Goal: Task Accomplishment & Management: Use online tool/utility

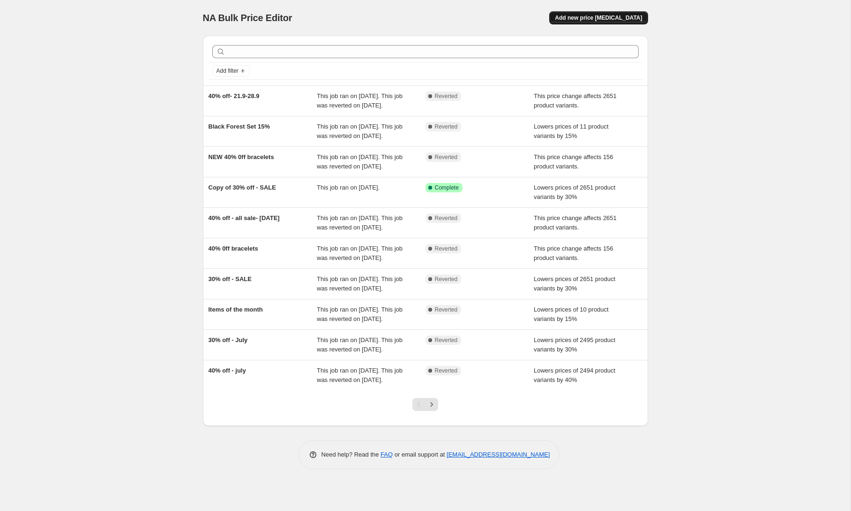
click at [589, 23] on button "Add new price change job" at bounding box center [598, 17] width 98 height 13
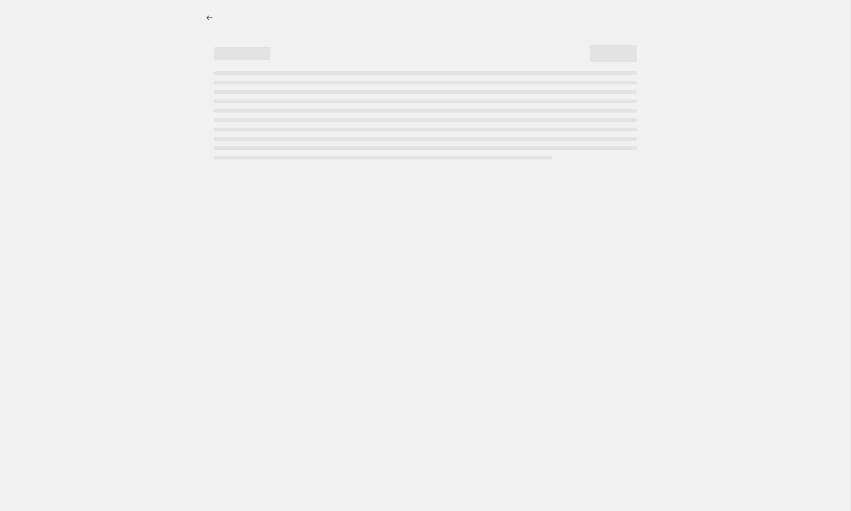
select select "percentage"
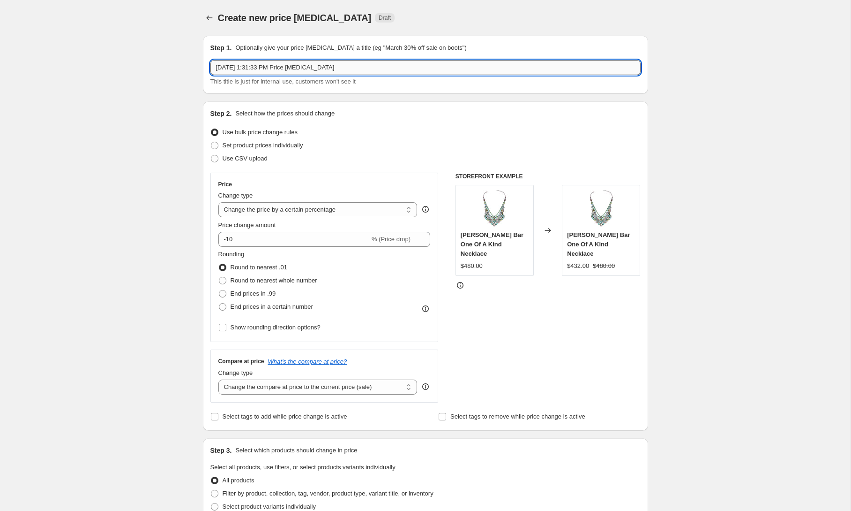
click at [275, 65] on input "Oct 6, 2025, 1:31:33 PM Price change job" at bounding box center [426, 67] width 430 height 15
paste input "ROYAL GOLD DISCOUNT"
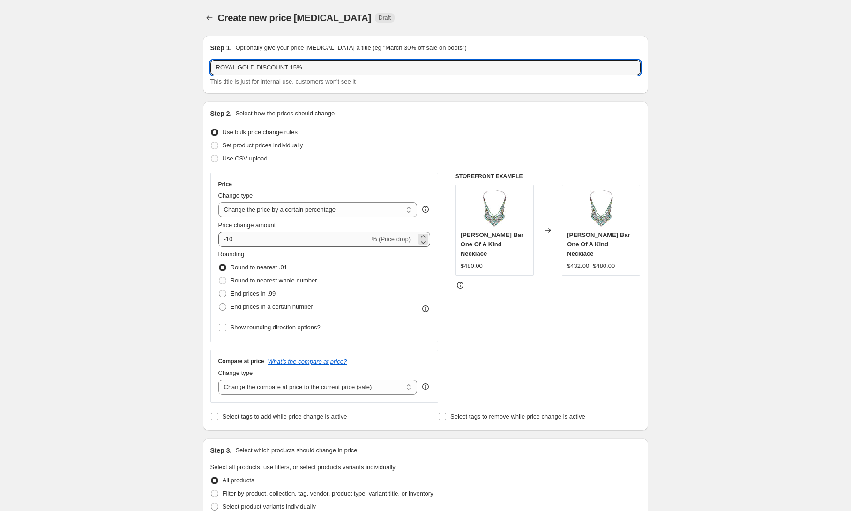
type input "ROYAL GOLD DISCOUNT 15%"
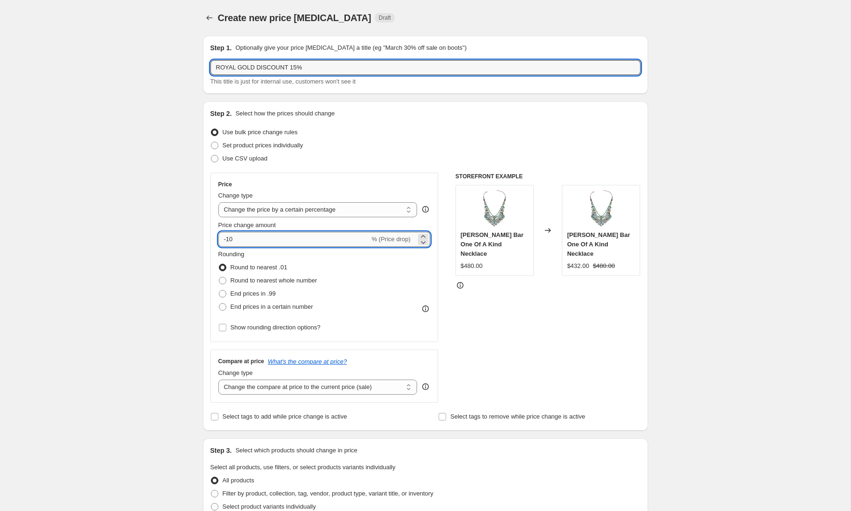
click at [253, 236] on input "-10" at bounding box center [293, 239] width 151 height 15
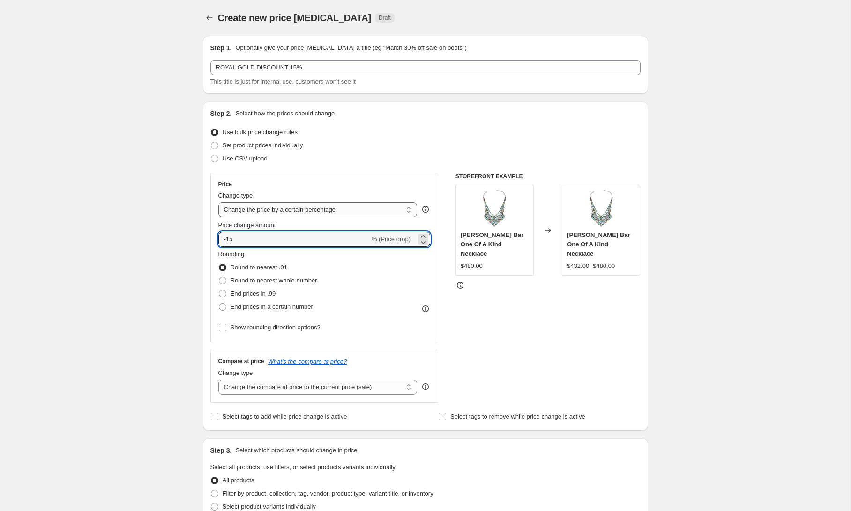
type input "-15"
click at [313, 209] on select "Change the price to a certain amount Change the price by a certain amount Chang…" at bounding box center [317, 209] width 199 height 15
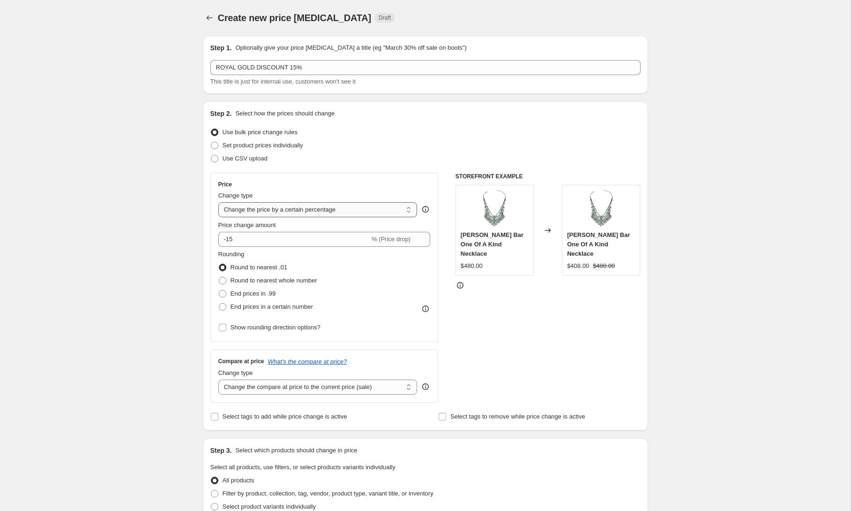
click at [218, 202] on select "Change the price to a certain amount Change the price by a certain amount Chang…" at bounding box center [317, 209] width 199 height 15
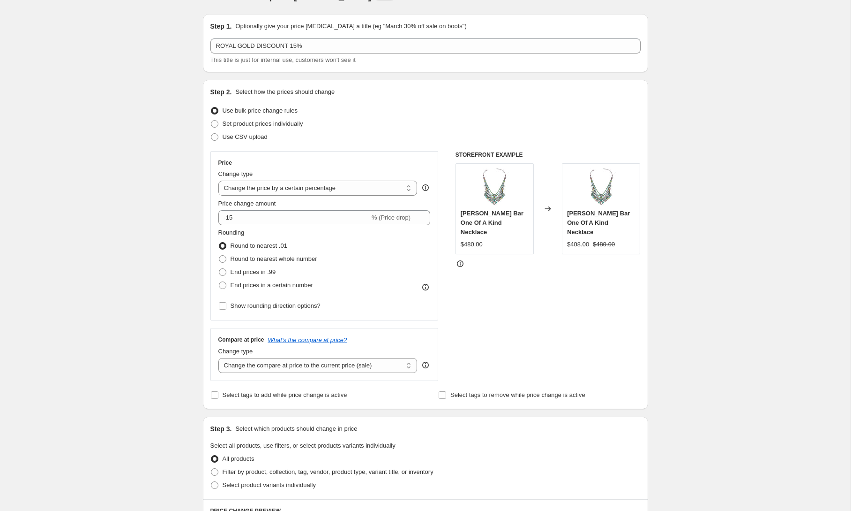
scroll to position [33, 0]
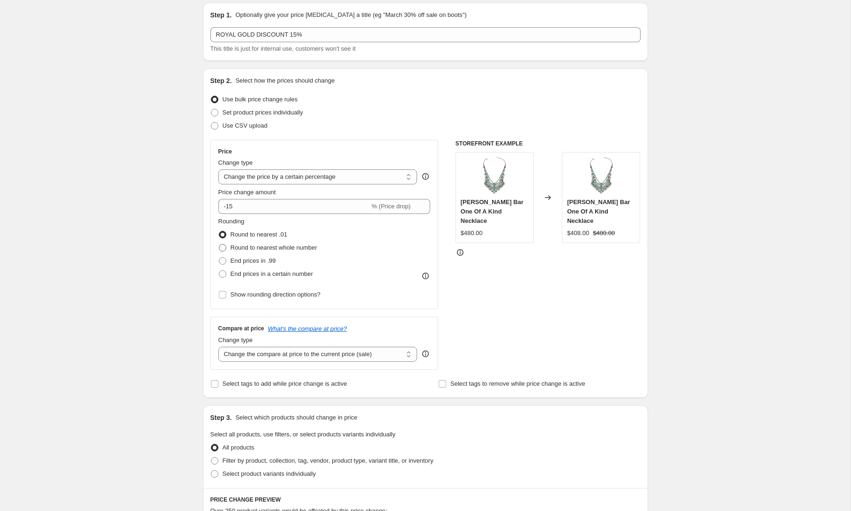
click at [308, 248] on span "Round to nearest whole number" at bounding box center [274, 247] width 87 height 7
click at [219, 244] on input "Round to nearest whole number" at bounding box center [219, 244] width 0 height 0
radio input "true"
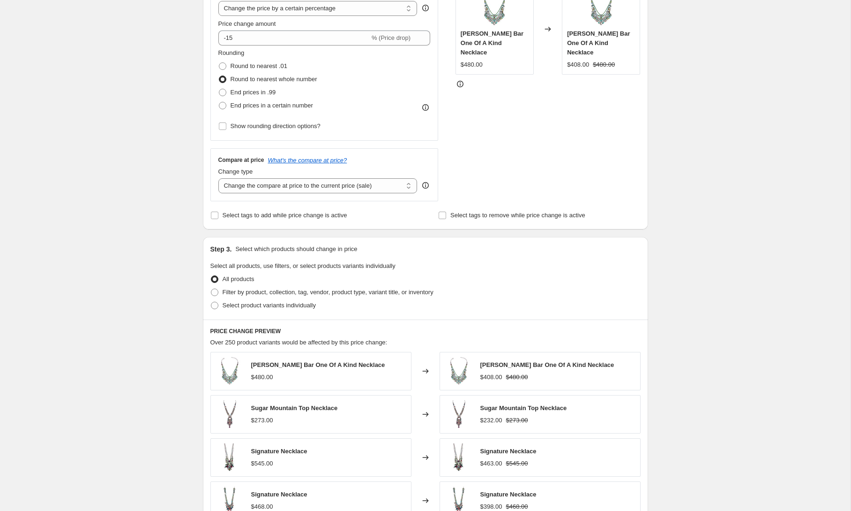
scroll to position [203, 0]
click at [245, 288] on span "Filter by product, collection, tag, vendor, product type, variant title, or inv…" at bounding box center [328, 290] width 211 height 7
click at [211, 287] on input "Filter by product, collection, tag, vendor, product type, variant title, or inv…" at bounding box center [211, 287] width 0 height 0
radio input "true"
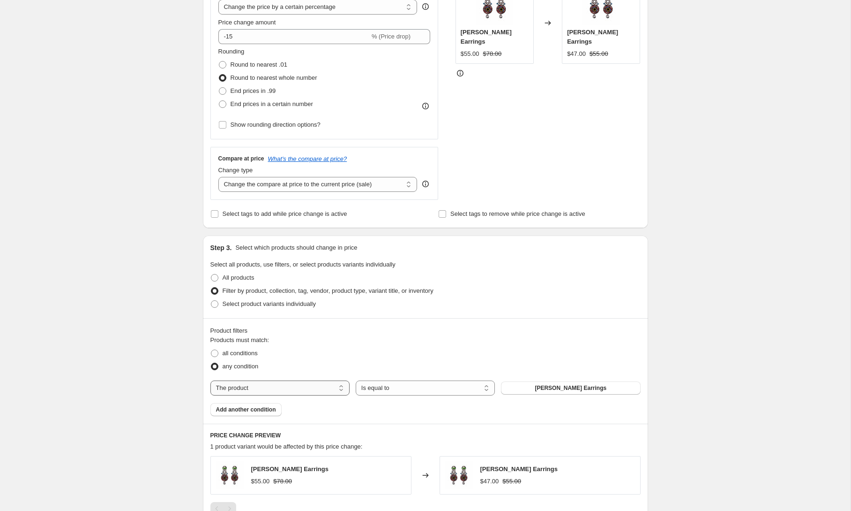
click at [252, 386] on select "The product The product's collection The product's tag The product's vendor The…" at bounding box center [280, 387] width 139 height 15
select select "tag"
click at [538, 394] on button "1+1" at bounding box center [570, 387] width 139 height 13
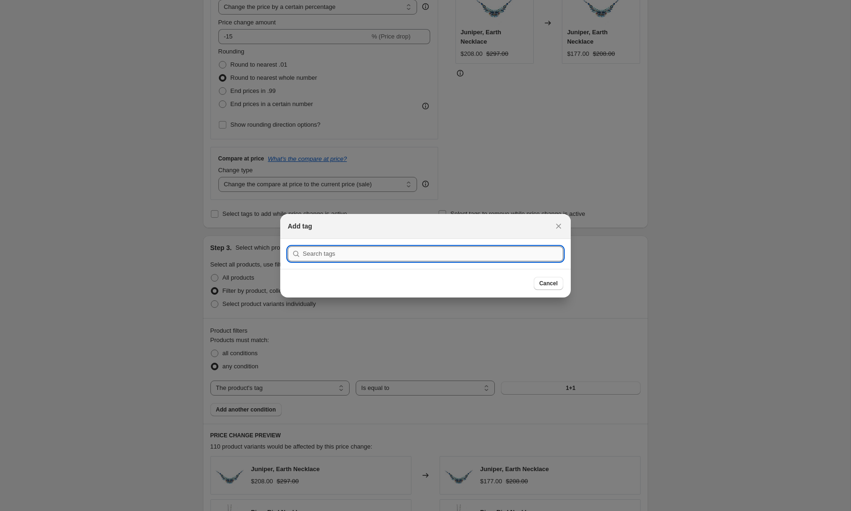
click at [364, 251] on input ":r2f:" at bounding box center [433, 253] width 261 height 15
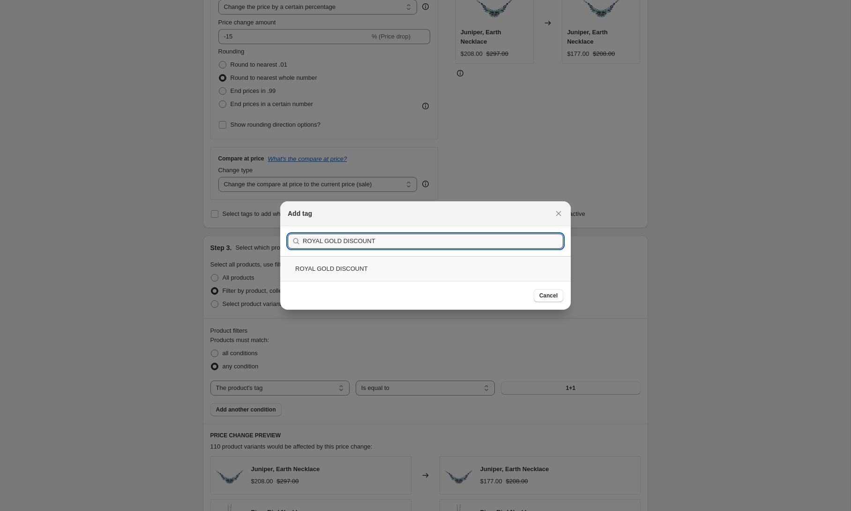
type input "ROYAL GOLD DISCOUNT"
click at [359, 271] on div "ROYAL GOLD DISCOUNT" at bounding box center [425, 268] width 291 height 25
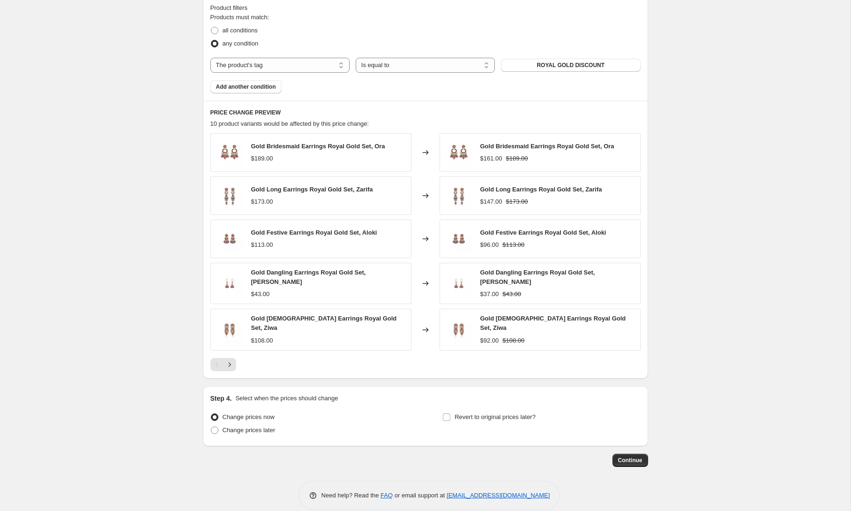
scroll to position [532, 0]
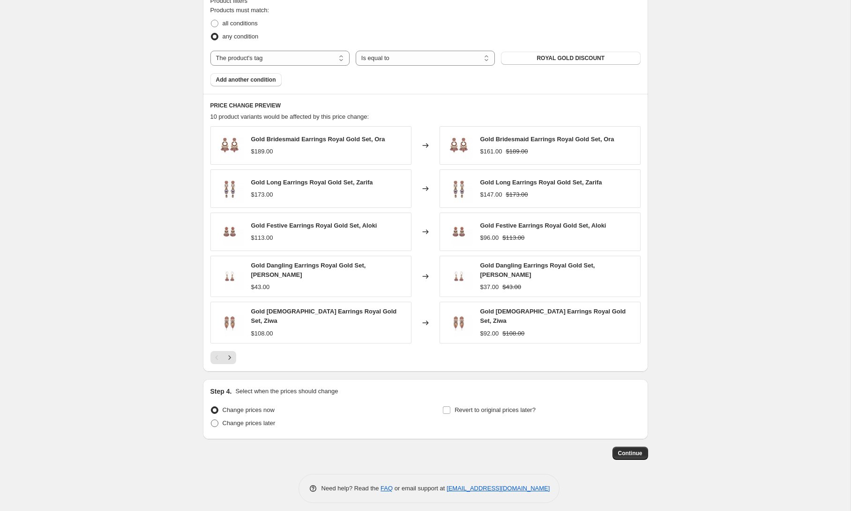
click at [269, 419] on span "Change prices later" at bounding box center [249, 422] width 53 height 7
click at [211, 419] on input "Change prices later" at bounding box center [211, 419] width 0 height 0
radio input "true"
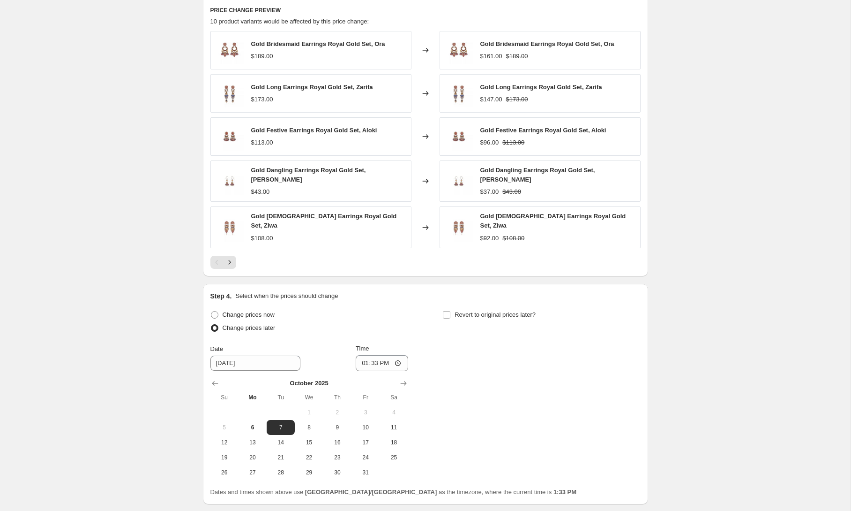
scroll to position [638, 0]
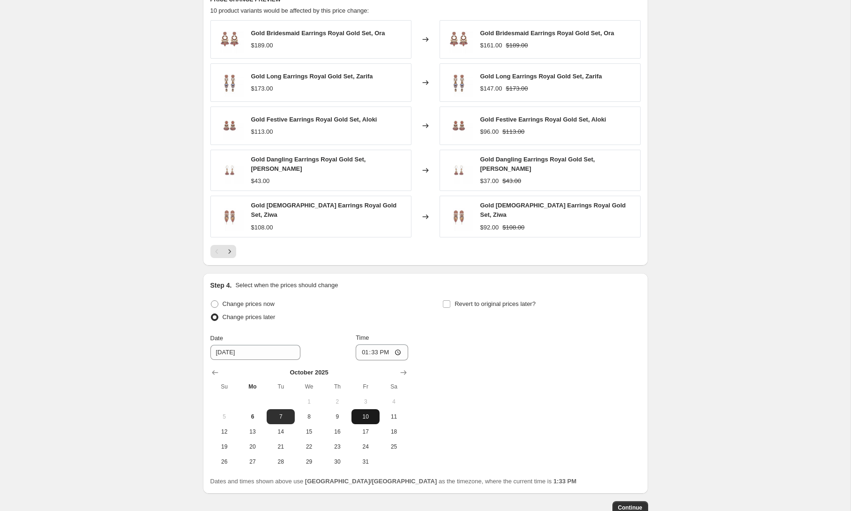
click at [367, 413] on span "10" at bounding box center [365, 417] width 21 height 8
type input "10/10/2025"
click at [446, 300] on input "Revert to original prices later?" at bounding box center [447, 304] width 8 height 8
checkbox input "true"
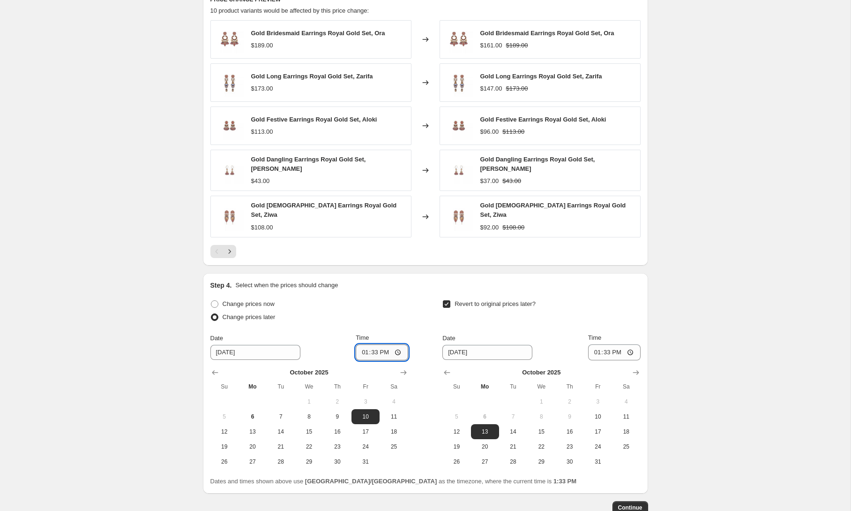
click at [379, 346] on input "13:33" at bounding box center [382, 352] width 53 height 16
type input "08:00"
click at [491, 428] on span "13" at bounding box center [485, 432] width 21 height 8
click at [609, 344] on input "13:33" at bounding box center [614, 352] width 53 height 16
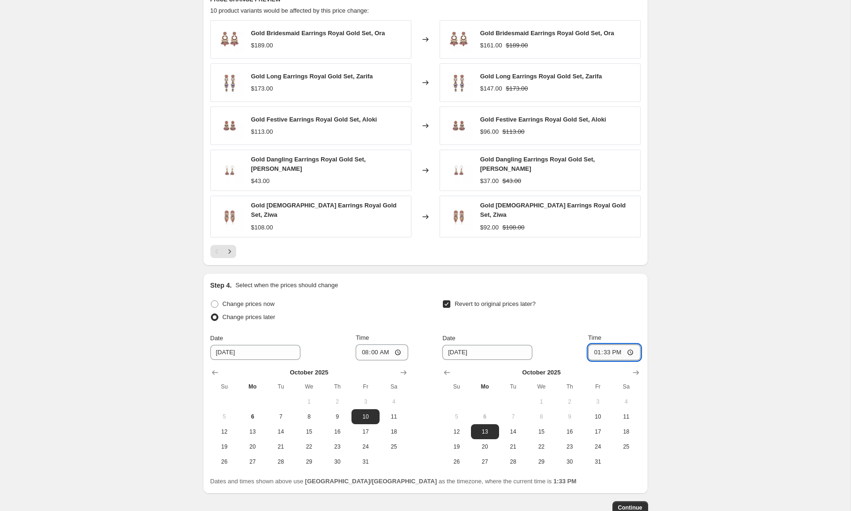
click at [609, 344] on input "13:33" at bounding box center [614, 352] width 53 height 16
type input "07:00"
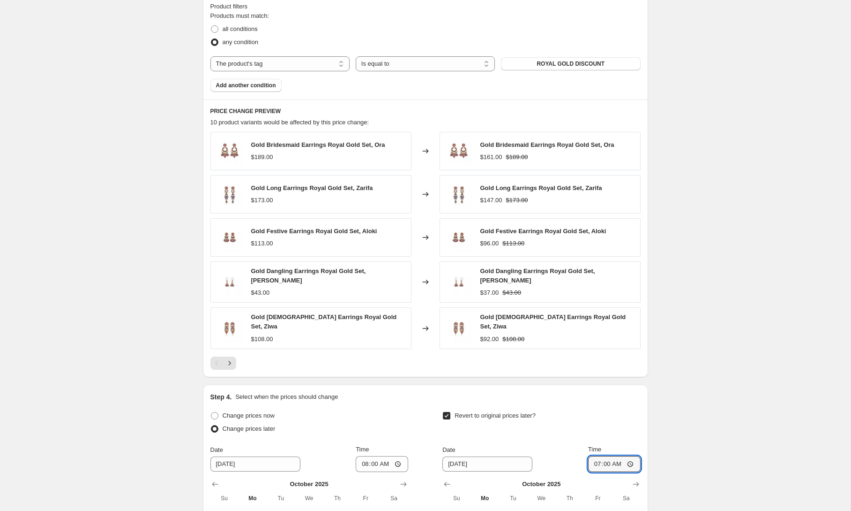
scroll to position [692, 0]
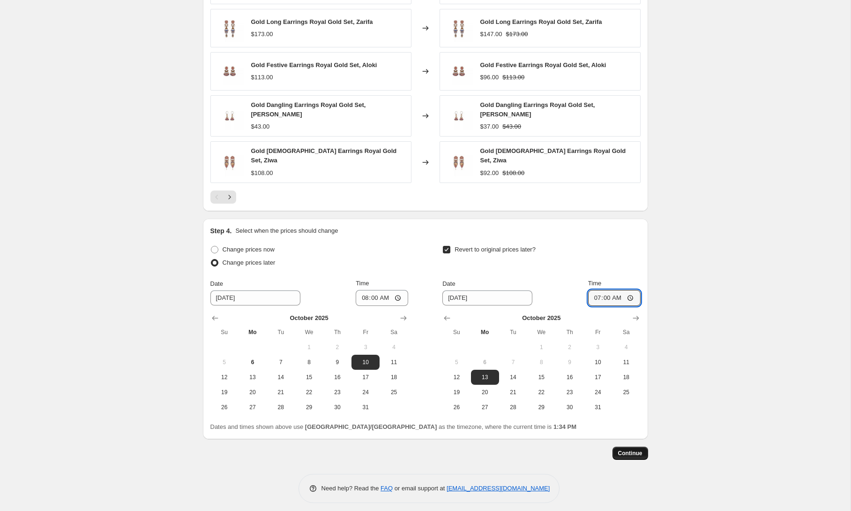
click at [629, 449] on span "Continue" at bounding box center [630, 453] width 24 height 8
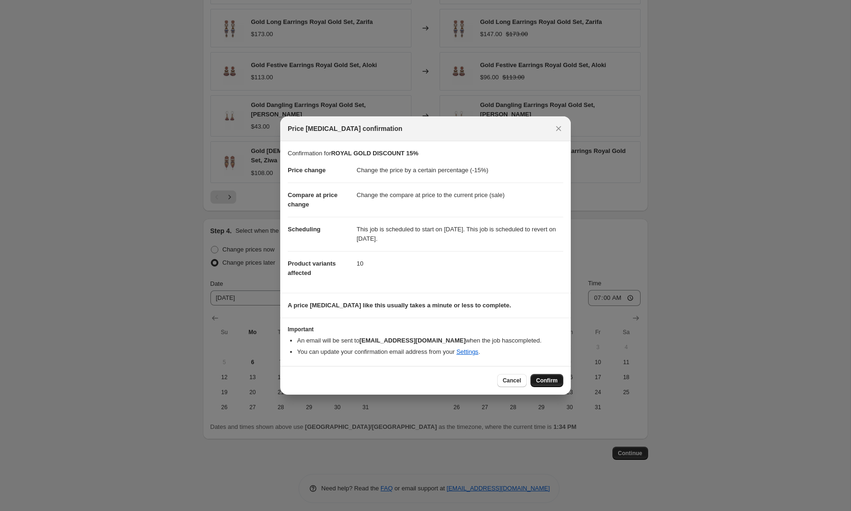
click at [552, 381] on span "Confirm" at bounding box center [547, 380] width 22 height 8
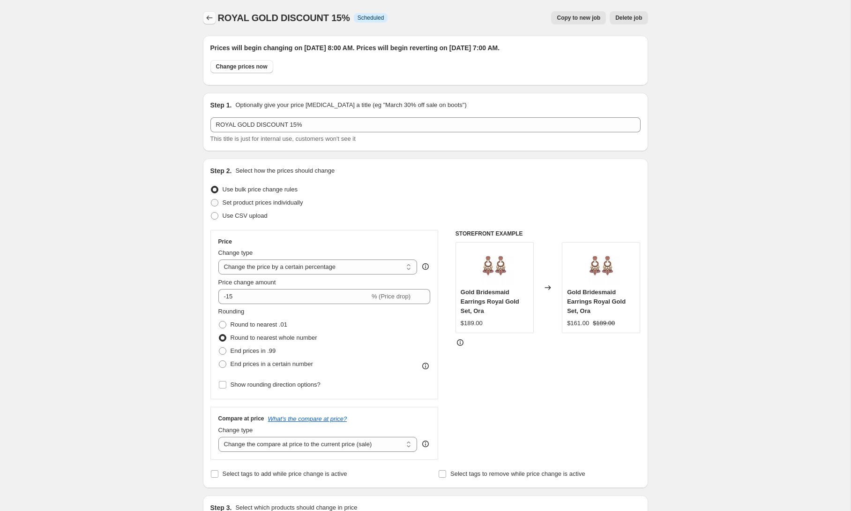
click at [206, 18] on icon "Price change jobs" at bounding box center [209, 17] width 9 height 9
